Goal: Task Accomplishment & Management: Manage account settings

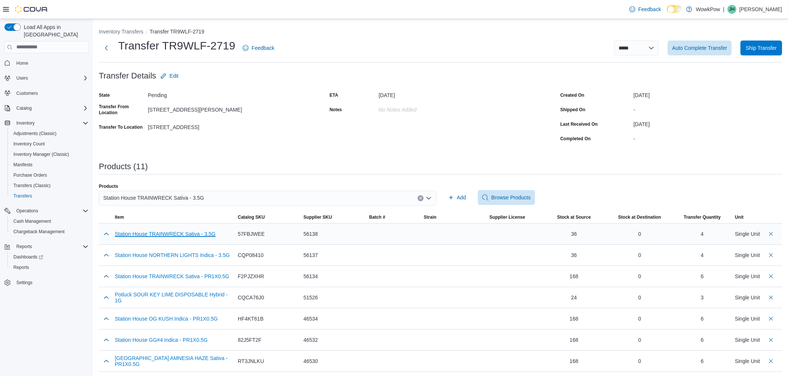
drag, startPoint x: 180, startPoint y: 234, endPoint x: 180, endPoint y: 241, distance: 6.7
click at [180, 234] on button "Station House TRAINWRECK Sativa - 3.5G" at bounding box center [165, 234] width 101 height 6
click at [181, 252] on button "Station House NORTHERN LIGHTS Indica - 3.5G" at bounding box center [172, 255] width 115 height 6
click at [183, 277] on button "Station House TRAINWRECK Sativa - PR1X0.5G" at bounding box center [172, 276] width 114 height 6
click at [183, 294] on button "Potluck SOUR KEY LIME DISPOSABLE Hybrid - 1G" at bounding box center [173, 297] width 117 height 12
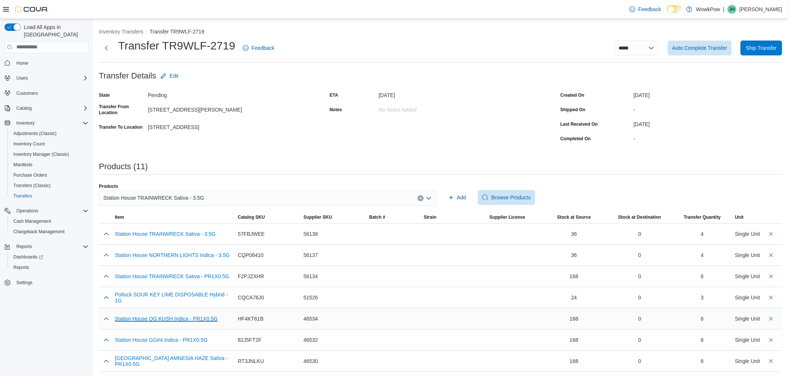
click at [179, 318] on button "Station House OG KUSH Indica - PR1X0.5G" at bounding box center [166, 319] width 103 height 6
click at [175, 343] on div "Station House GG#4 Indica - PR1X0.5G" at bounding box center [161, 339] width 93 height 15
click at [176, 339] on button "Station House GG#4 Indica - PR1X0.5G" at bounding box center [161, 340] width 93 height 6
click at [178, 359] on button "Station House AMNESIA HAZE Sativa - PR1X0.5G" at bounding box center [173, 361] width 117 height 12
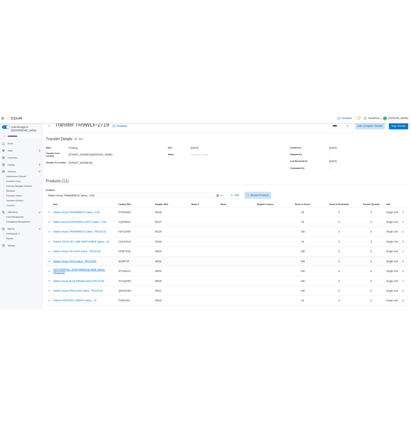
scroll to position [43, 0]
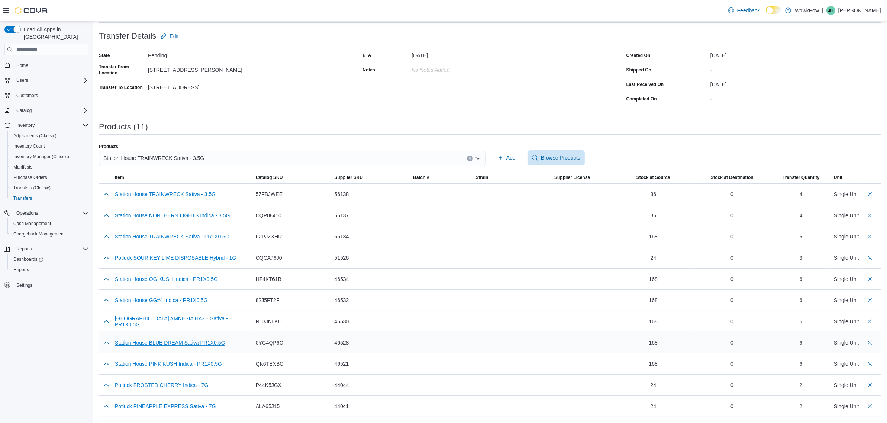
click at [188, 340] on button "Station House BLUE DREAM Sativa PR1X0.5G" at bounding box center [170, 342] width 110 height 6
click at [188, 365] on button "Station House PINK KUSH Indica - PR1X0.5G" at bounding box center [168, 364] width 107 height 6
click at [186, 375] on button "Potluck FROSTED CHERRY Indica - 7G" at bounding box center [162, 385] width 94 height 6
click at [186, 375] on button "Potluck PINEAPPLE EXPRESS Sativa - 7G" at bounding box center [165, 406] width 101 height 6
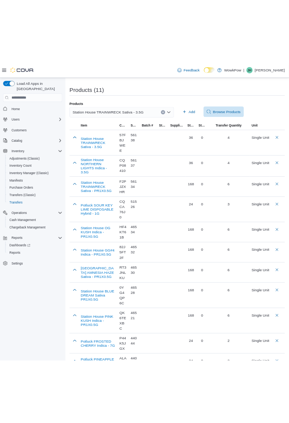
scroll to position [158, 0]
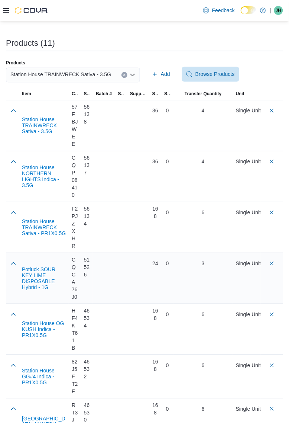
click at [115, 253] on td "Batch #" at bounding box center [104, 278] width 22 height 51
click at [47, 267] on button "Potluck SOUR KEY LIME DISPOSABLE Hybrid - 1G" at bounding box center [44, 279] width 44 height 24
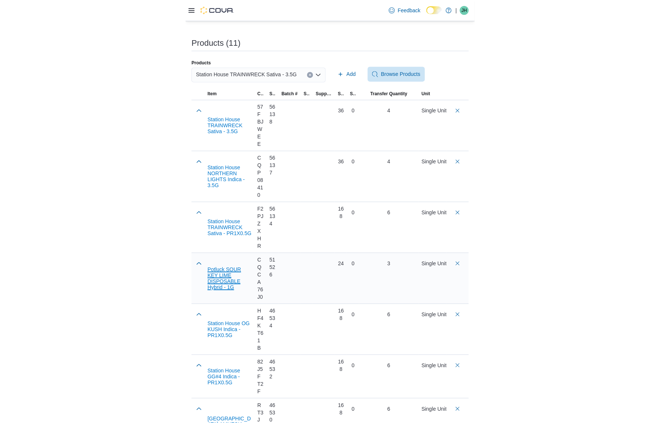
scroll to position [43, 0]
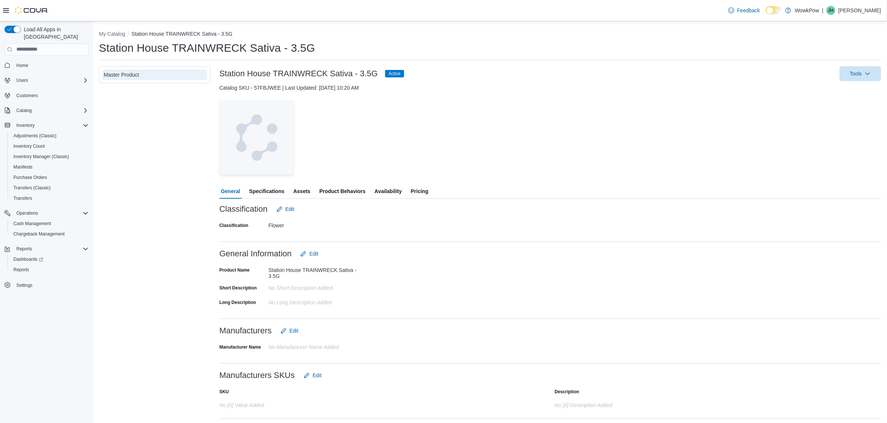
click at [419, 190] on span "Pricing" at bounding box center [419, 191] width 17 height 15
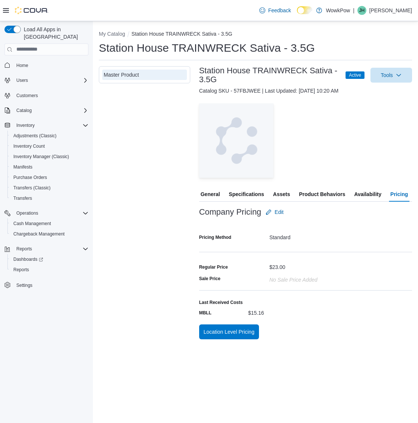
click at [314, 134] on div "— Click to open this image in fullscreen mode" at bounding box center [305, 140] width 213 height 74
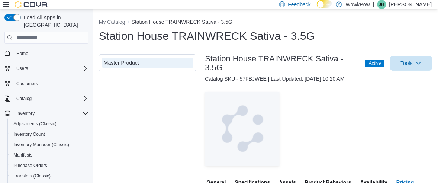
click at [250, 57] on h3 "Station House TRAINWRECK Sativa - 3.5G" at bounding box center [281, 63] width 153 height 18
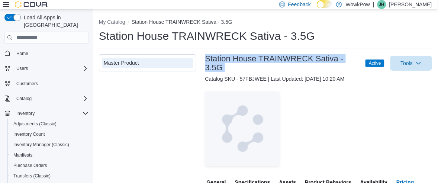
click at [250, 57] on h3 "Station House TRAINWRECK Sativa - 3.5G" at bounding box center [281, 63] width 153 height 18
copy h3 "Station House TRAINWRECK Sativa - 3.5G"
click at [346, 127] on div "— Click to open this image in fullscreen mode" at bounding box center [318, 128] width 227 height 74
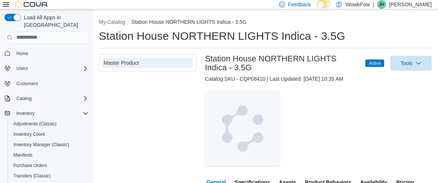
click at [241, 56] on h3 "Station House NORTHERN LIGHTS Indica - 3.5G" at bounding box center [281, 63] width 153 height 18
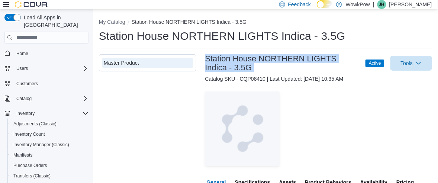
click at [241, 56] on h3 "Station House NORTHERN LIGHTS Indica - 3.5G" at bounding box center [281, 63] width 153 height 18
copy h3 "Station House NORTHERN LIGHTS Indica - 3.5G"
click at [313, 111] on div "— Click to open this image in fullscreen mode" at bounding box center [318, 128] width 227 height 74
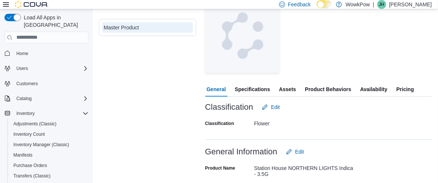
click at [415, 87] on button "Pricing" at bounding box center [405, 89] width 20 height 15
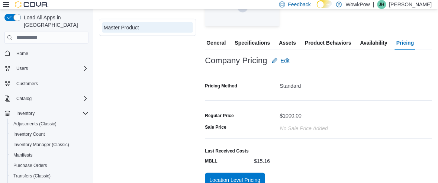
scroll to position [149, 0]
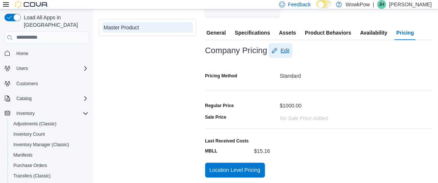
click at [290, 48] on span "Edit" at bounding box center [285, 50] width 9 height 7
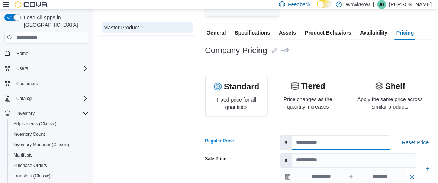
drag, startPoint x: 315, startPoint y: 141, endPoint x: 288, endPoint y: 137, distance: 27.5
click at [288, 137] on div "$ ****" at bounding box center [335, 142] width 110 height 15
type input "*****"
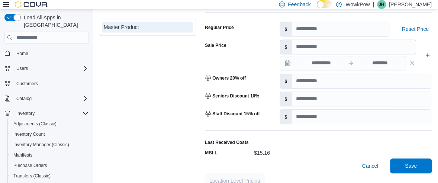
scroll to position [274, 0]
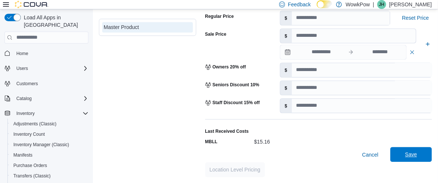
click at [417, 156] on span "Save" at bounding box center [411, 154] width 12 height 7
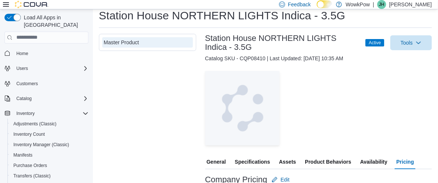
scroll to position [10, 0]
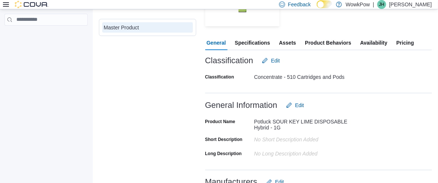
click at [414, 43] on span "Pricing" at bounding box center [404, 42] width 17 height 15
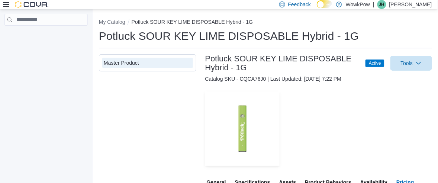
click at [298, 58] on h3 "Potluck SOUR KEY LIME DISPOSABLE Hybrid - 1G" at bounding box center [281, 63] width 153 height 18
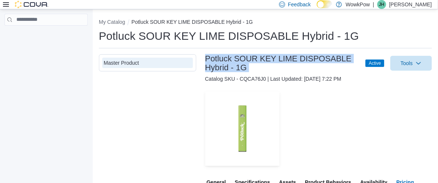
click at [298, 58] on h3 "Potluck SOUR KEY LIME DISPOSABLE Hybrid - 1G" at bounding box center [281, 63] width 153 height 18
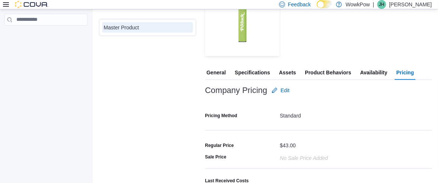
scroll to position [139, 0]
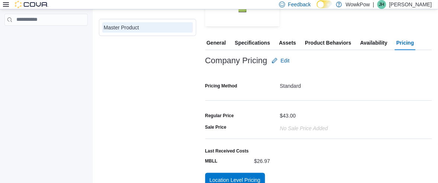
click at [350, 83] on div "Standard" at bounding box center [356, 84] width 152 height 9
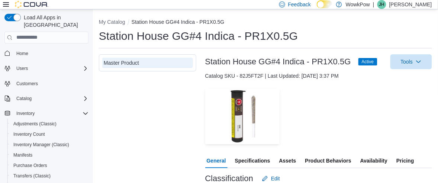
drag, startPoint x: 152, startPoint y: 103, endPoint x: 181, endPoint y: 16, distance: 91.1
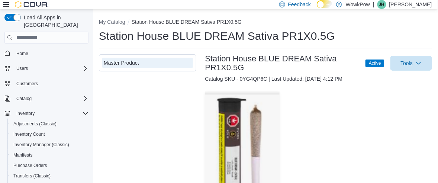
drag, startPoint x: 146, startPoint y: 125, endPoint x: 149, endPoint y: 117, distance: 8.0
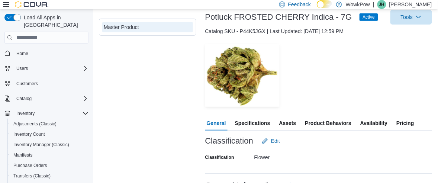
scroll to position [93, 0]
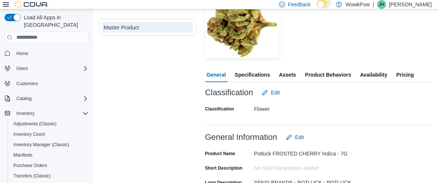
click at [402, 74] on span "Pricing" at bounding box center [404, 74] width 17 height 15
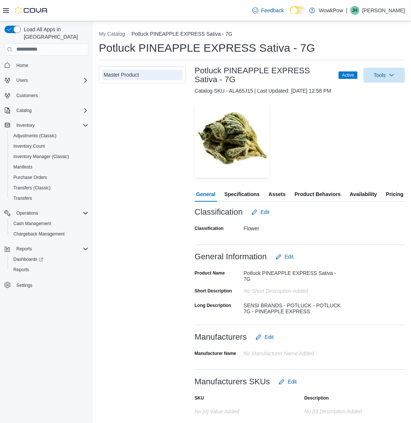
click at [112, 167] on div "Master Product" at bounding box center [142, 298] width 87 height 465
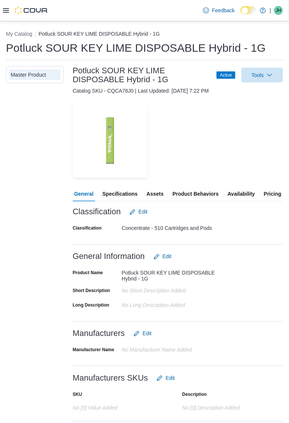
click at [131, 80] on h3 "Potluck SOUR KEY LIME DISPOSABLE Hybrid - 1G" at bounding box center [141, 75] width 137 height 18
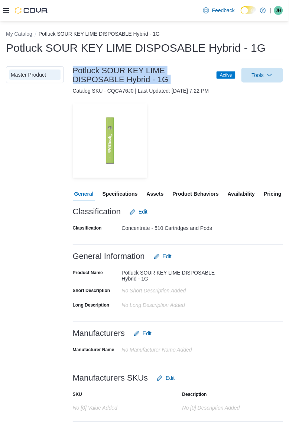
click at [131, 80] on h3 "Potluck SOUR KEY LIME DISPOSABLE Hybrid - 1G" at bounding box center [141, 75] width 137 height 18
copy h3 "Potluck SOUR KEY LIME DISPOSABLE Hybrid - 1G"
